Goal: Task Accomplishment & Management: Manage account settings

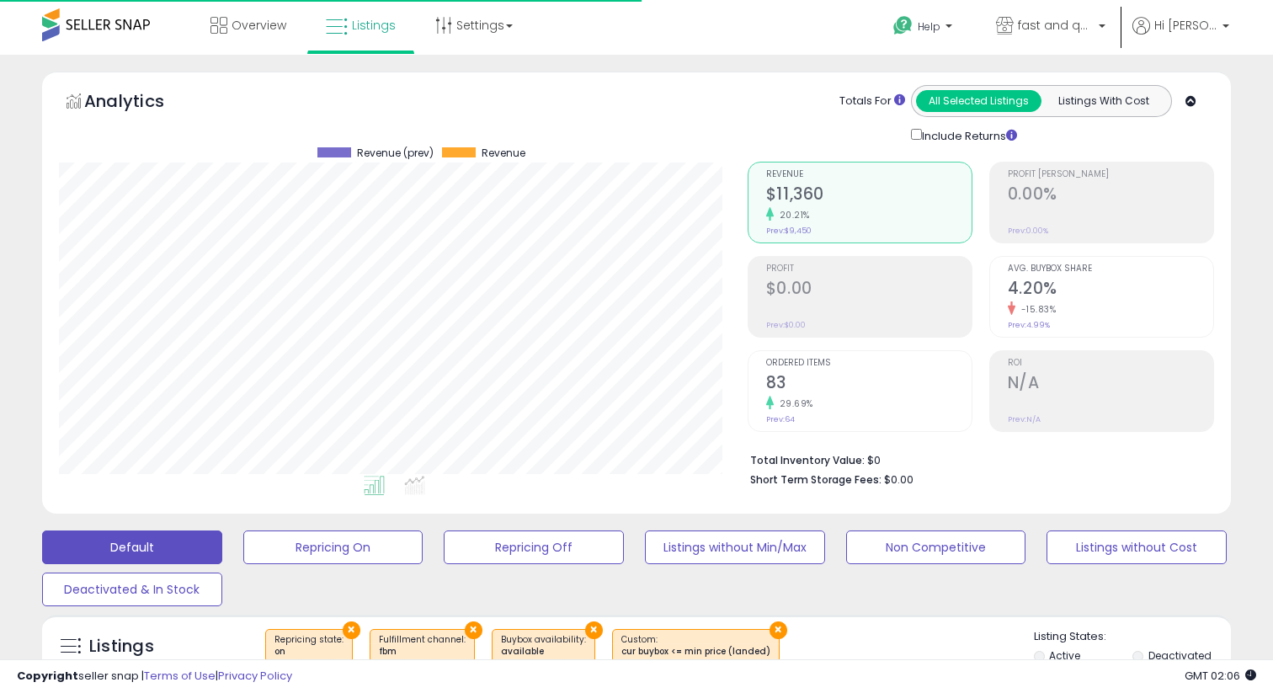
select select "**"
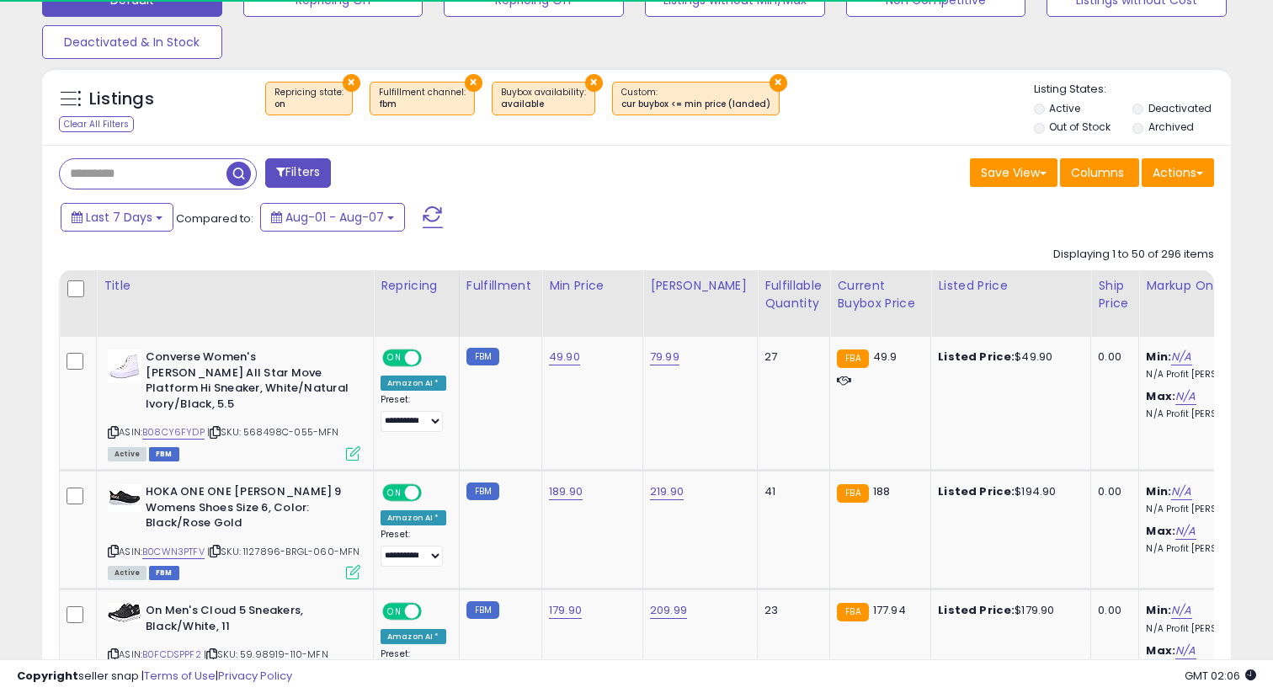
scroll to position [567, 0]
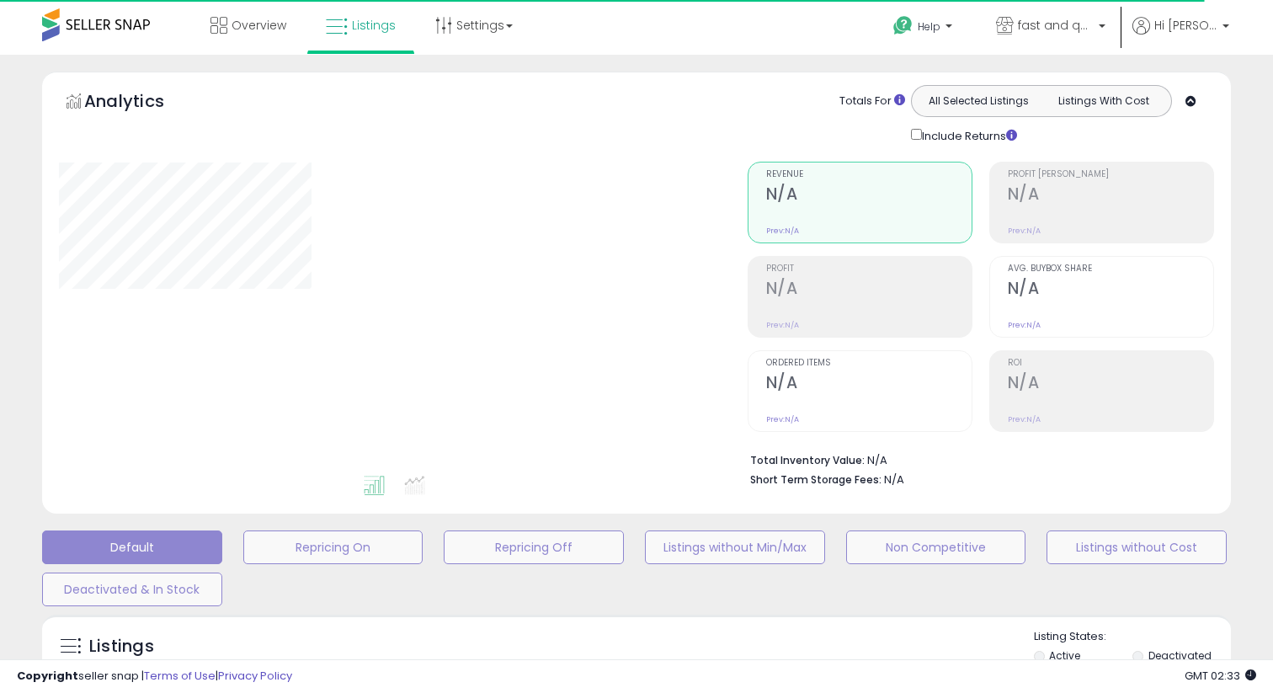
select select "**"
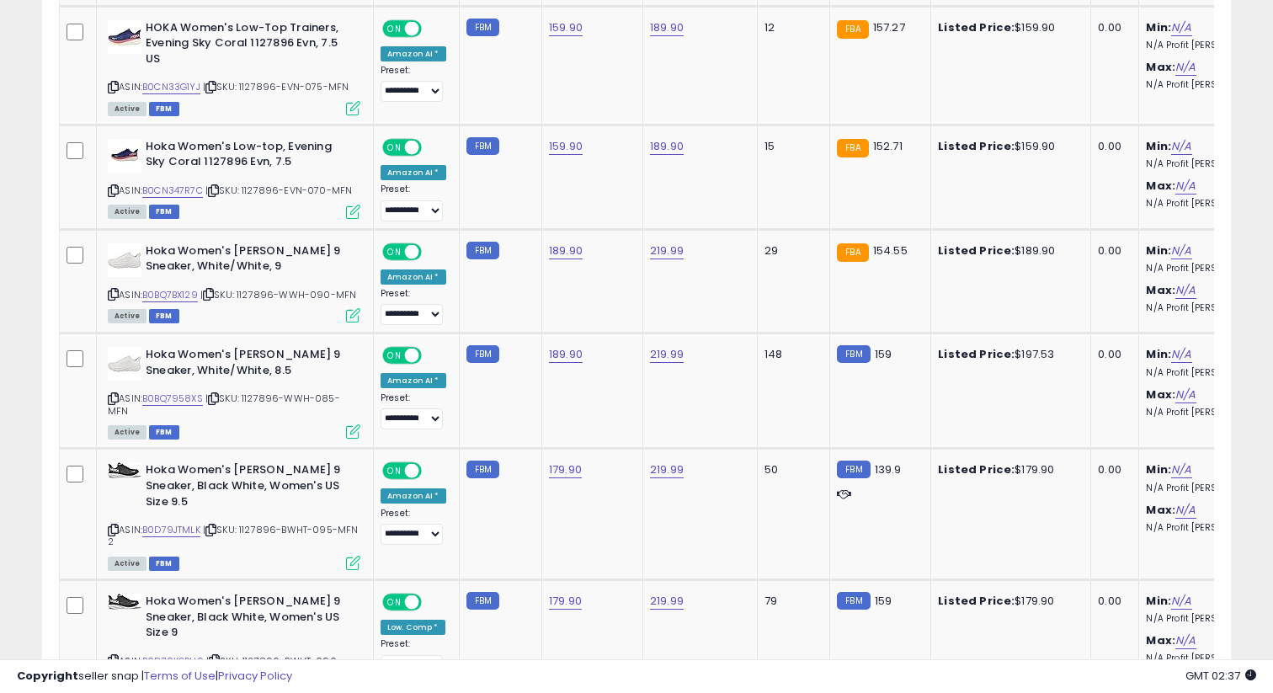
scroll to position [5825, 0]
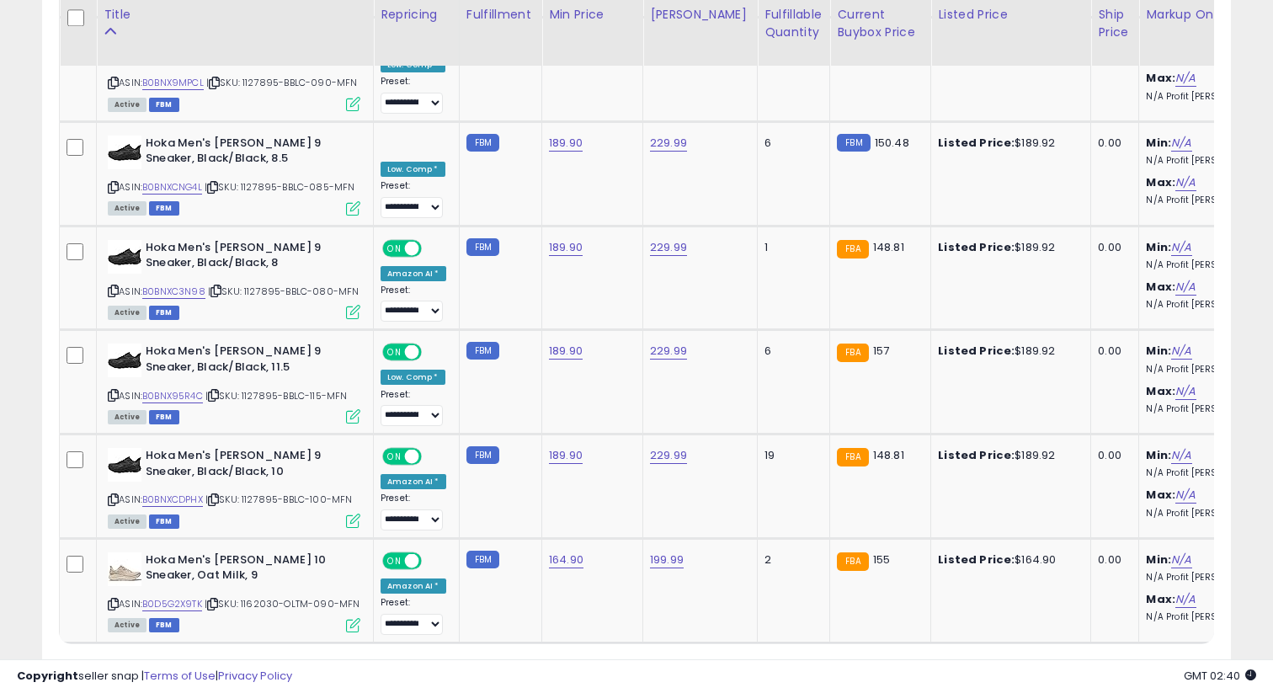
scroll to position [5992, 0]
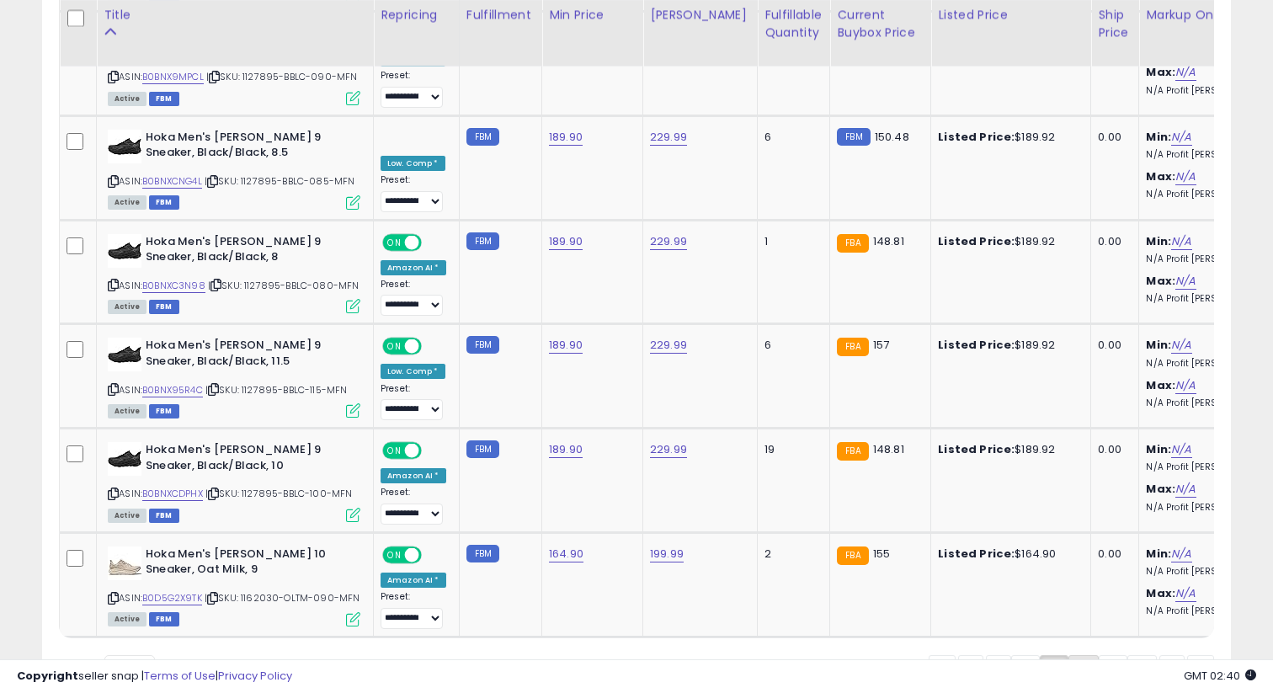
click at [1127, 655] on link "4" at bounding box center [1141, 669] width 29 height 29
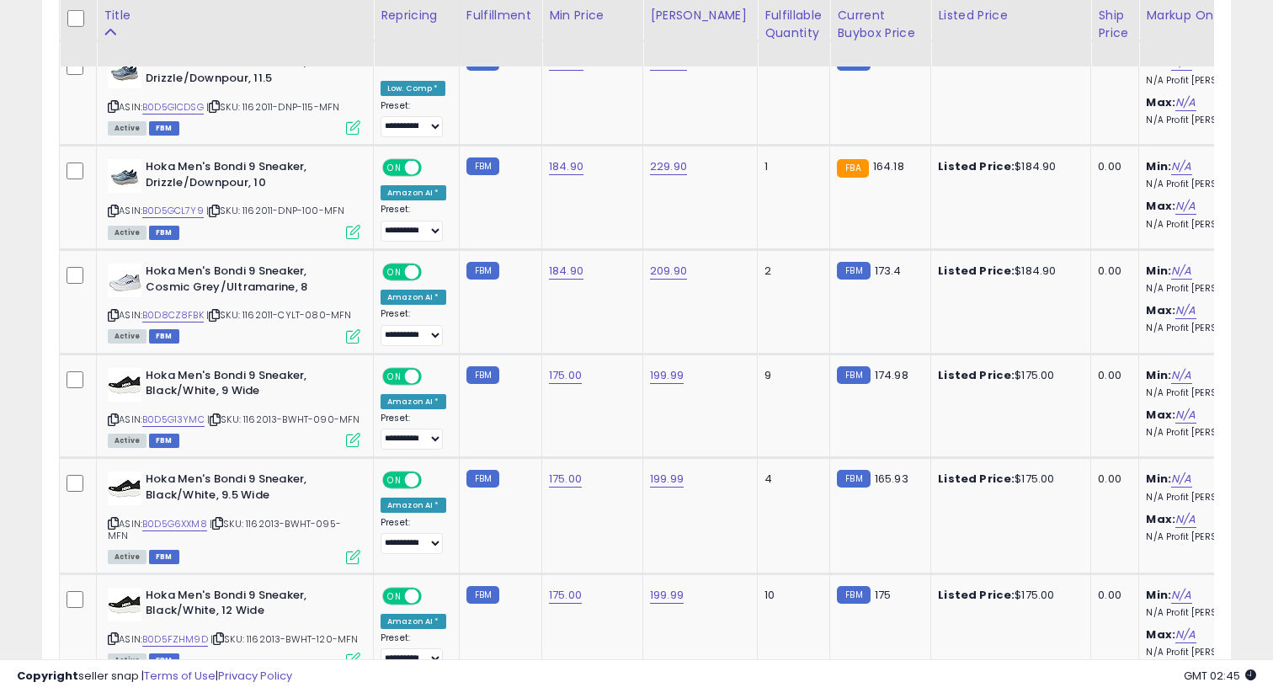
scroll to position [4836, 0]
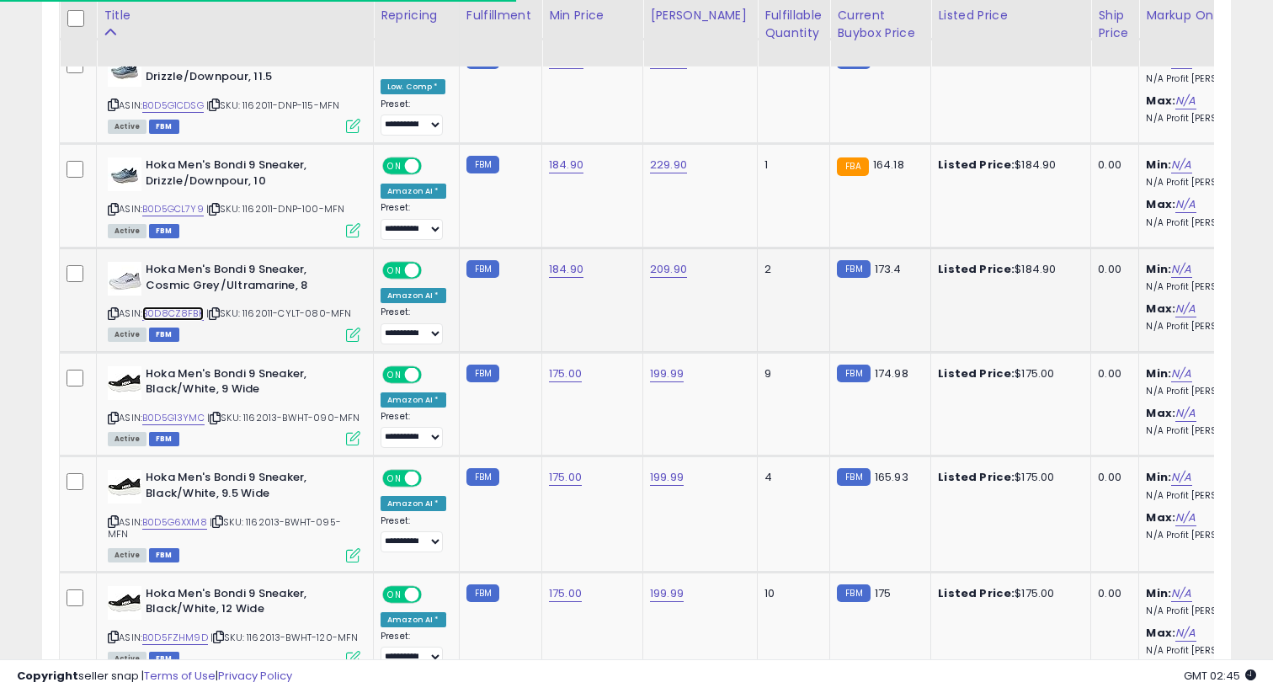
click at [168, 306] on link "B0D8CZ8FBK" at bounding box center [172, 313] width 61 height 14
click at [557, 264] on link "184.90" at bounding box center [566, 269] width 35 height 17
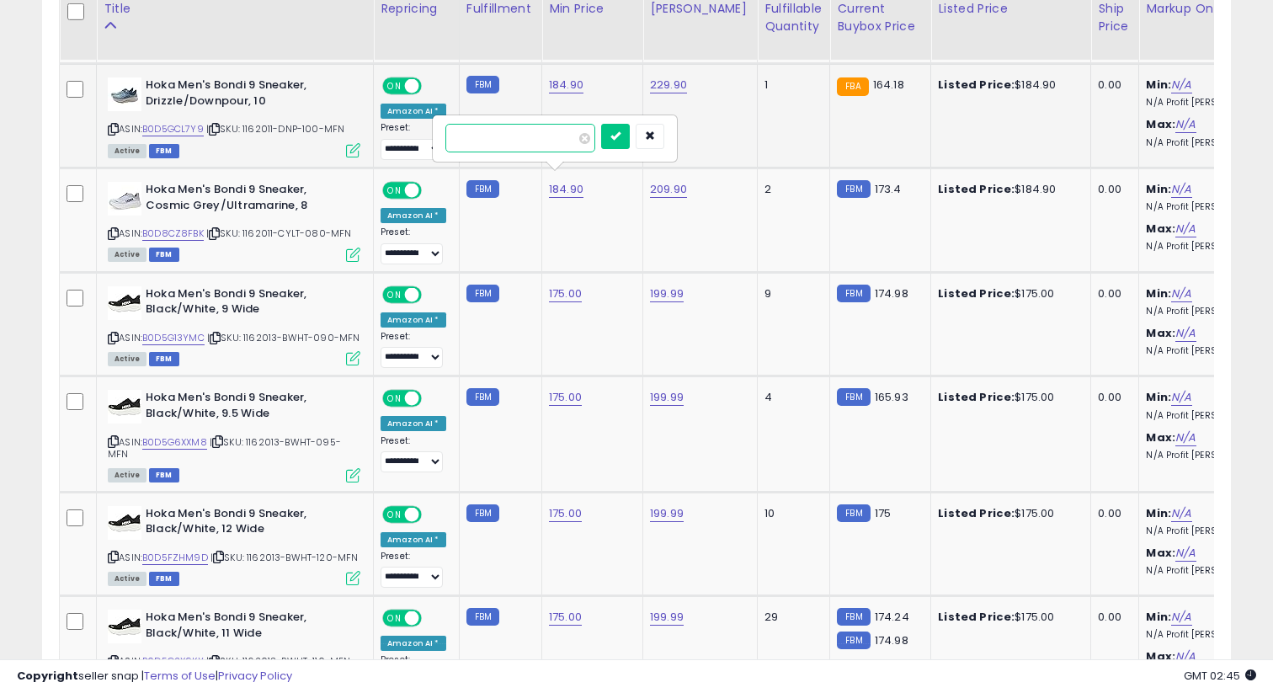
scroll to position [4924, 0]
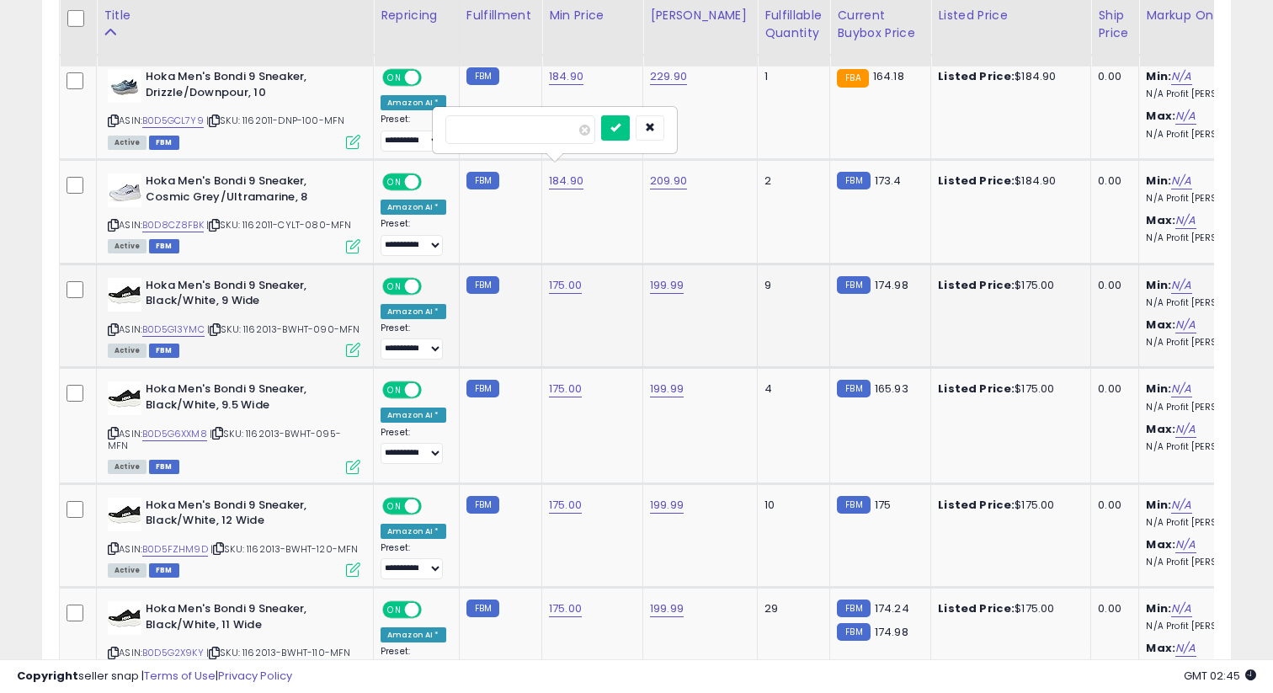
click at [502, 290] on td "FBM" at bounding box center [500, 316] width 83 height 104
click at [655, 125] on icon "button" at bounding box center [650, 127] width 10 height 10
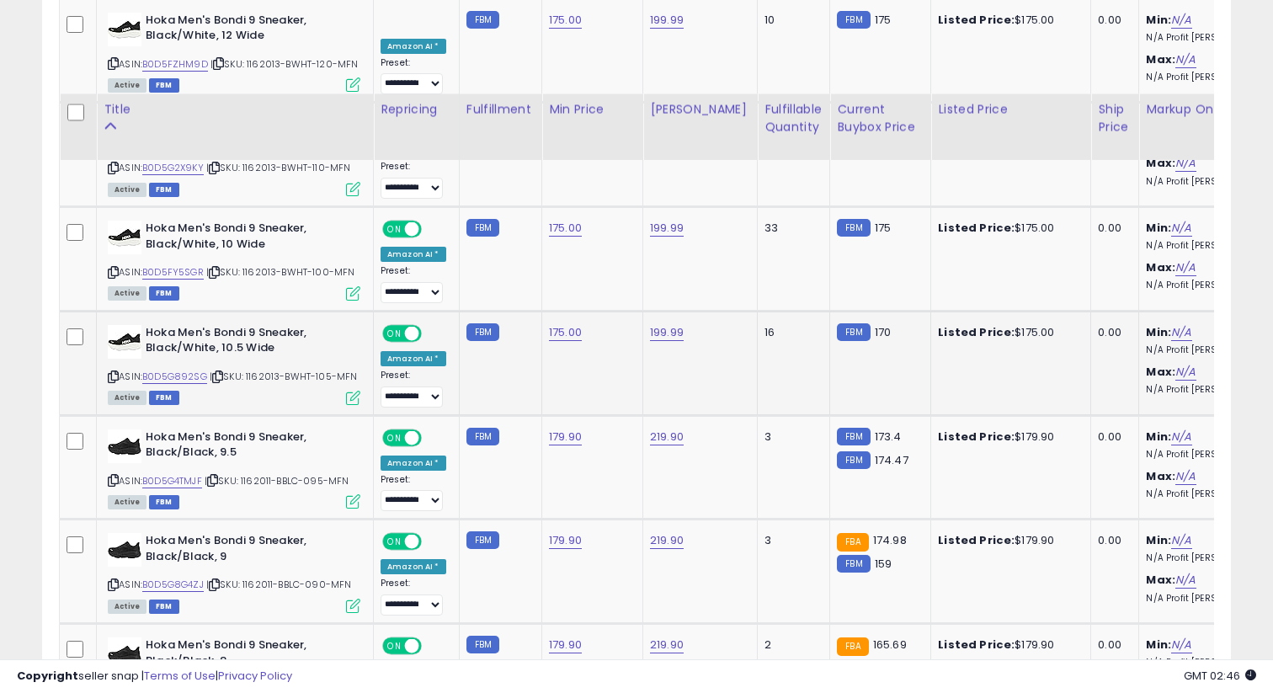
scroll to position [5371, 0]
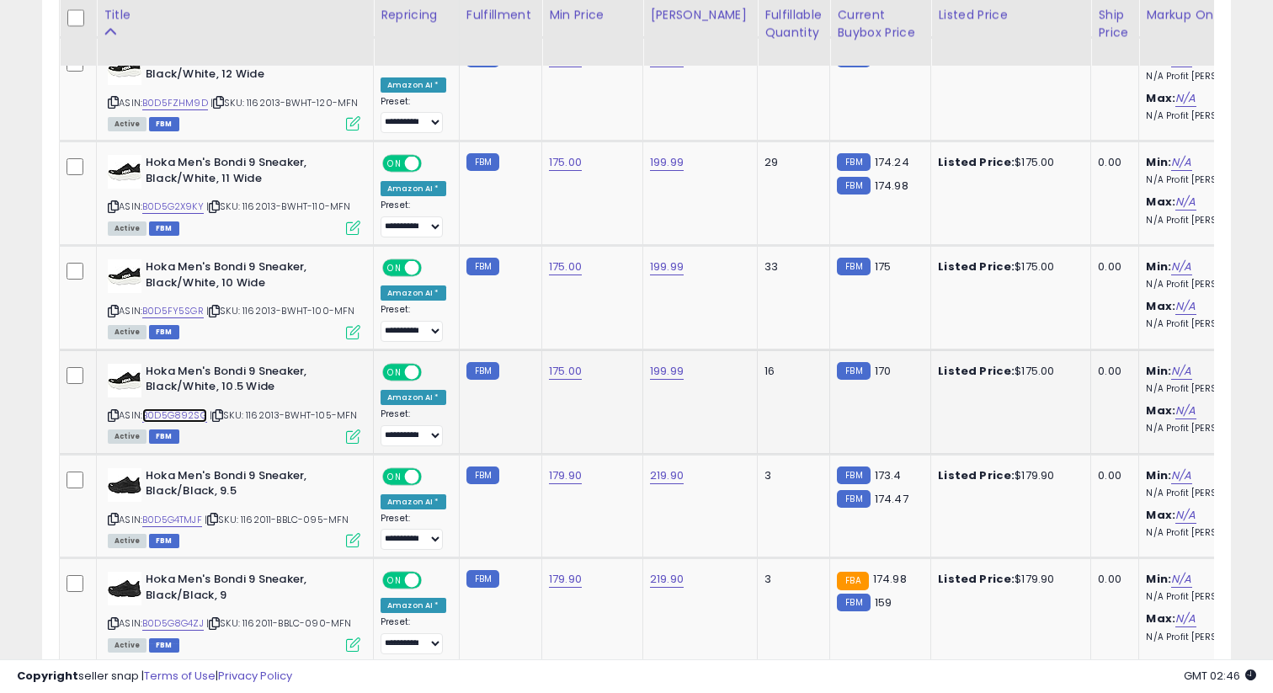
click at [184, 408] on link "B0D5G892SG" at bounding box center [174, 415] width 65 height 14
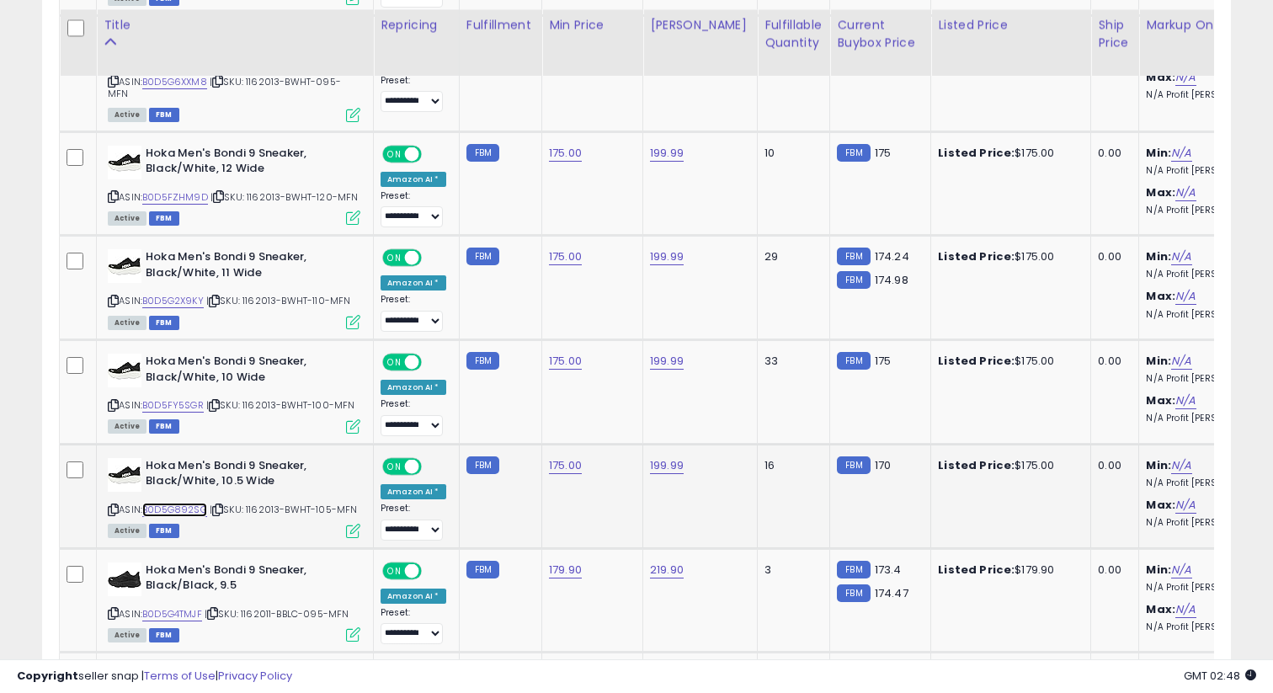
scroll to position [5275, 0]
